Goal: Obtain resource: Download file/media

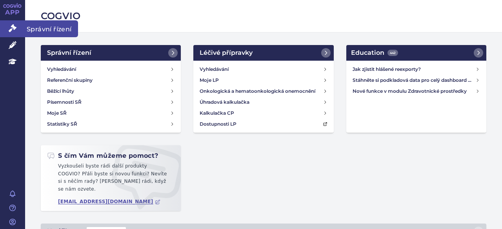
click at [7, 32] on link "Správní řízení" at bounding box center [12, 28] width 25 height 16
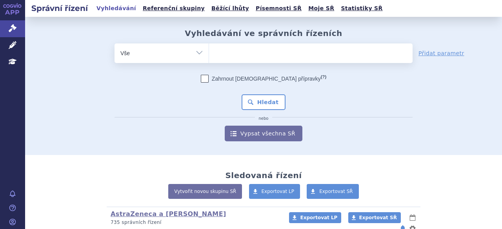
click at [222, 58] on ul at bounding box center [310, 52] width 203 height 16
click at [209, 58] on select at bounding box center [209, 53] width 0 height 20
paste input "SUKLS345234/2025"
type input "SUKLS345234/2025"
select select "SUKLS345234/2025"
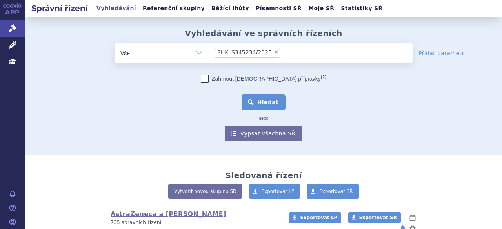
click at [261, 104] on button "Hledat" at bounding box center [263, 102] width 44 height 16
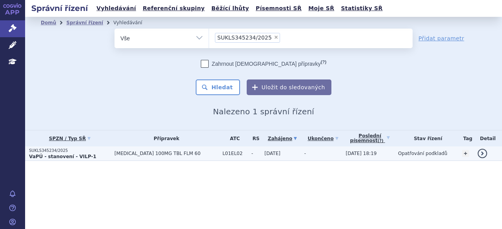
click at [36, 153] on p "SUKLS345234/2025" at bounding box center [70, 150] width 82 height 5
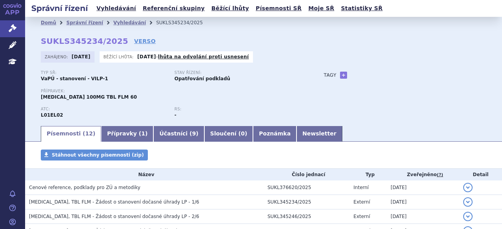
scroll to position [78, 0]
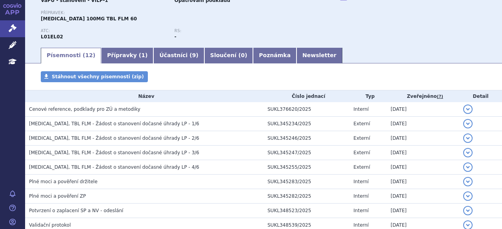
click at [91, 112] on span "Cenové reference, podklady pro ZÚ a metodiky" at bounding box center [84, 109] width 111 height 5
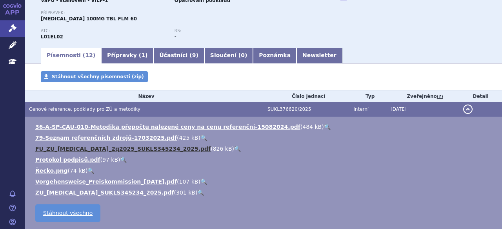
click at [104, 150] on link "FU_ZU_CALQUENCE_2q2025_SUKLS345234_2025.pdf" at bounding box center [122, 149] width 175 height 6
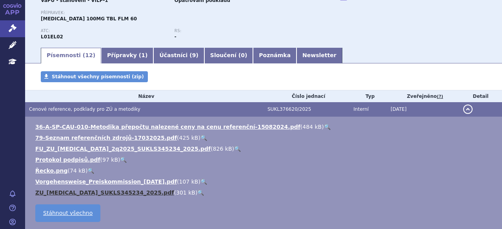
click at [103, 193] on link "ZU_CALQUENCE_SUKLS345234_2025.pdf" at bounding box center [104, 193] width 139 height 6
